Goal: Navigation & Orientation: Find specific page/section

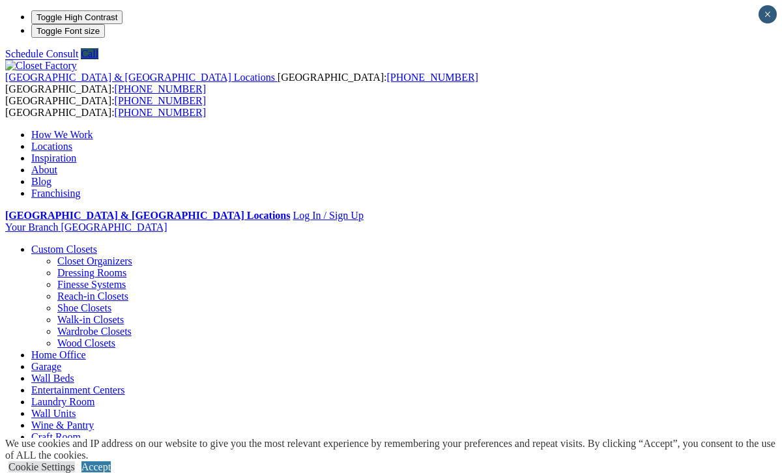
click at [72, 141] on link "Locations" at bounding box center [51, 146] width 41 height 11
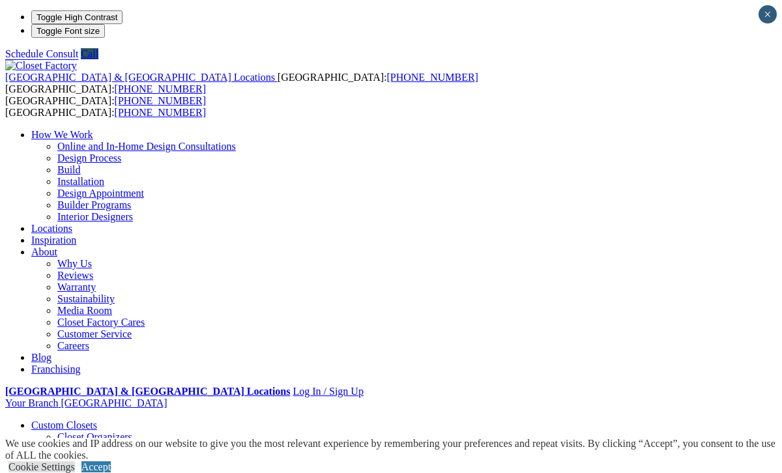
type input "*****"
